Goal: Navigation & Orientation: Find specific page/section

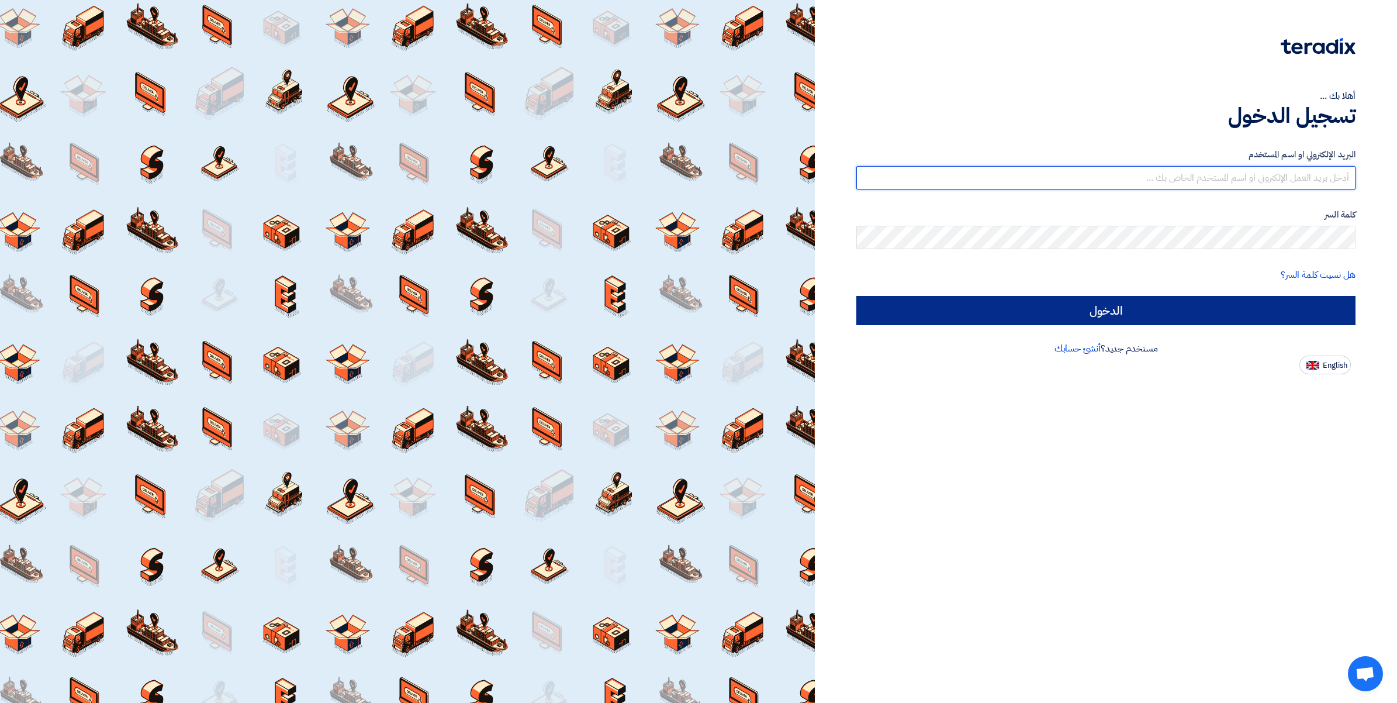
type input "[PERSON_NAME][EMAIL_ADDRESS][DOMAIN_NAME]"
click at [1092, 308] on input "الدخول" at bounding box center [1106, 310] width 499 height 29
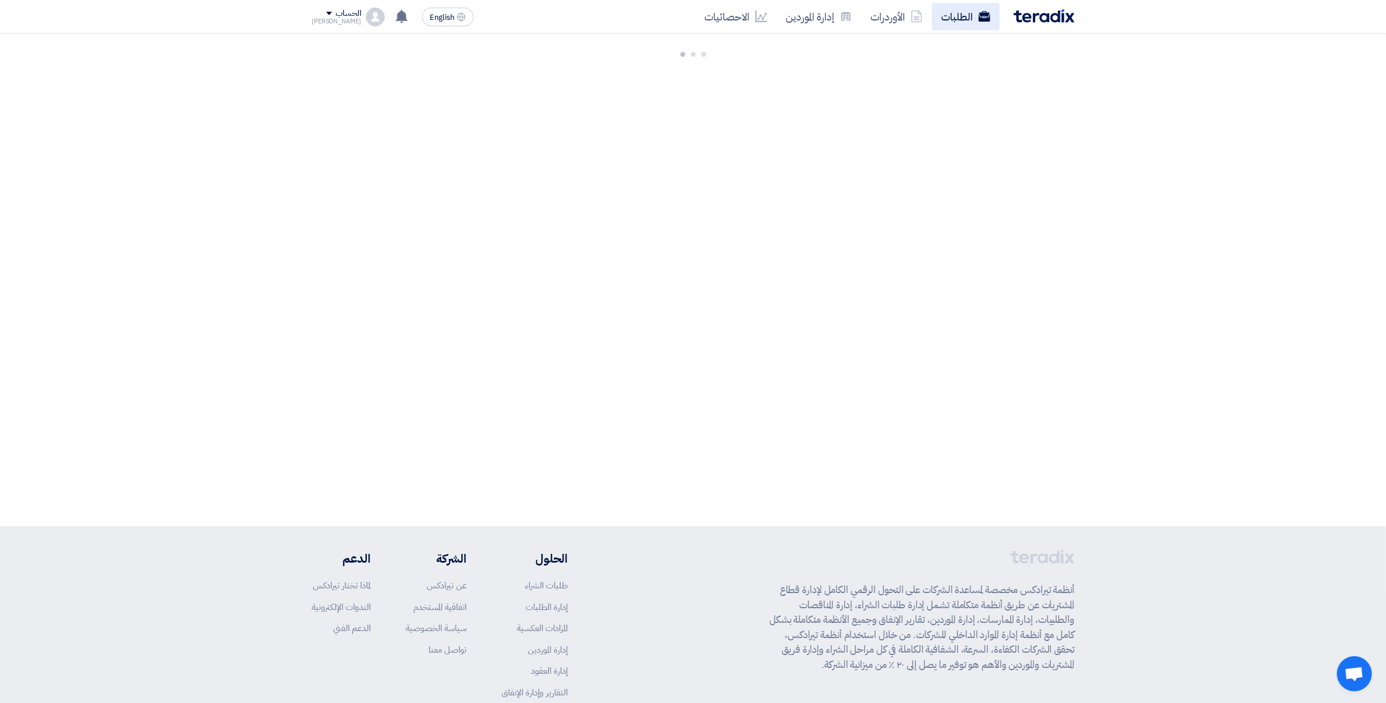
click at [962, 19] on link "الطلبات" at bounding box center [966, 16] width 68 height 27
